Goal: Task Accomplishment & Management: Manage account settings

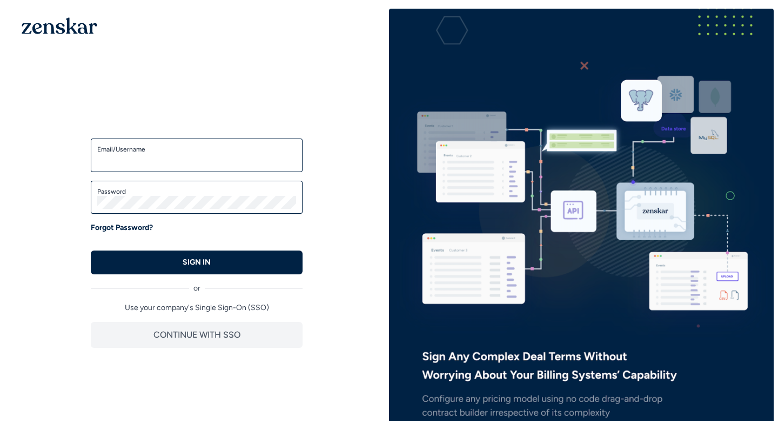
type input "**********"
click at [57, 250] on div "**********" at bounding box center [196, 228] width 385 height 438
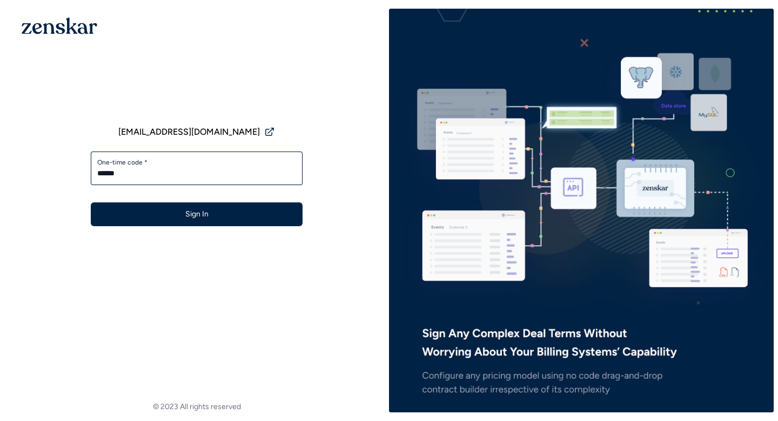
type input "******"
click at [91, 202] on button "Sign In" at bounding box center [197, 214] width 212 height 24
